Goal: Check status: Check status

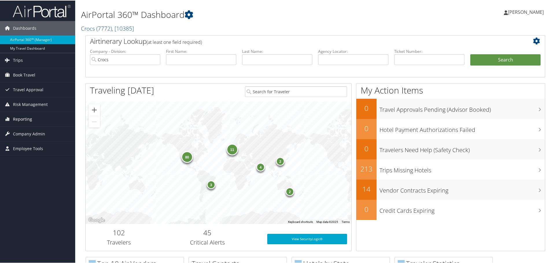
click at [40, 115] on link "Reporting" at bounding box center [37, 119] width 75 height 14
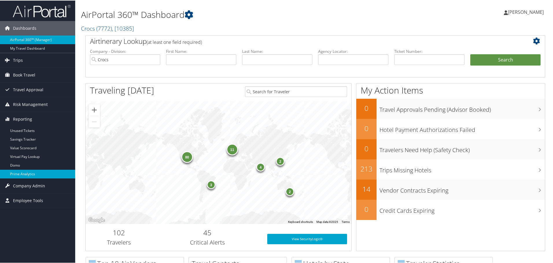
click at [32, 174] on link "Prime Analytics" at bounding box center [37, 173] width 75 height 9
click at [259, 57] on input "text" at bounding box center [277, 59] width 70 height 11
type input "[PERSON_NAME]"
click at [470, 54] on button "Search" at bounding box center [505, 60] width 70 height 12
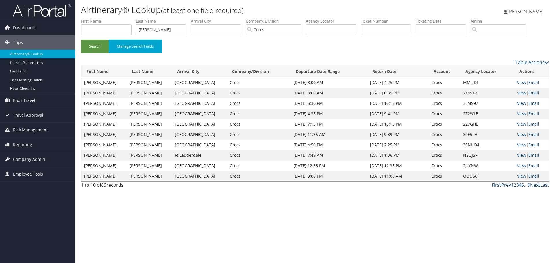
click at [515, 184] on link "2" at bounding box center [515, 185] width 3 height 6
click at [512, 185] on link "1" at bounding box center [512, 185] width 3 height 6
